Goal: Navigation & Orientation: Go to known website

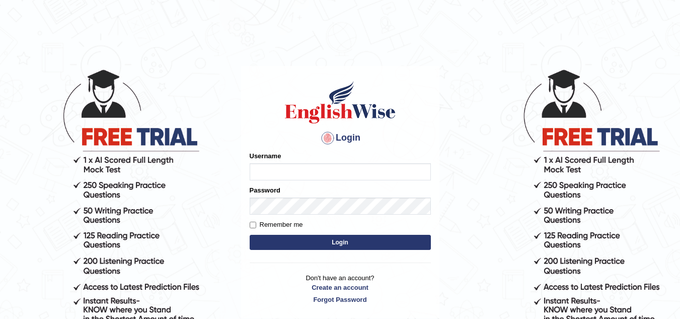
click at [342, 179] on input "Username" at bounding box center [340, 171] width 181 height 17
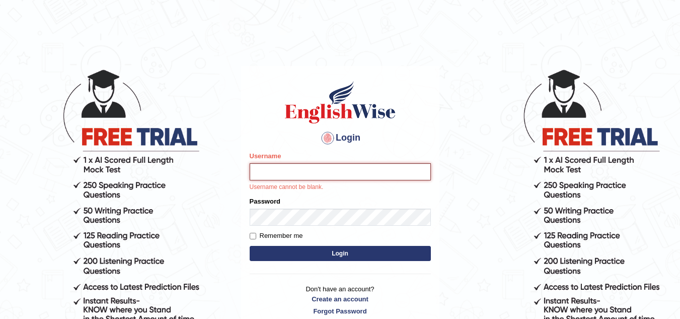
type input "sk247289"
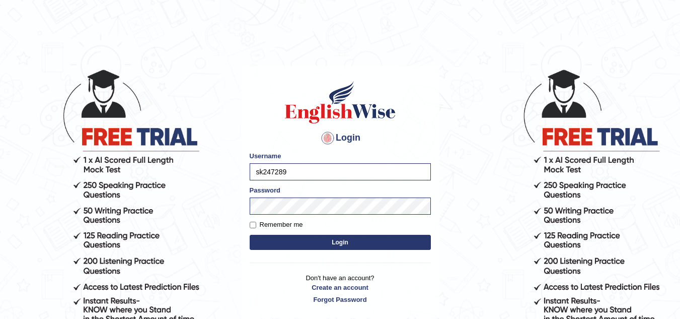
click at [345, 242] on button "Login" at bounding box center [340, 242] width 181 height 15
